Goal: Find specific page/section: Find specific page/section

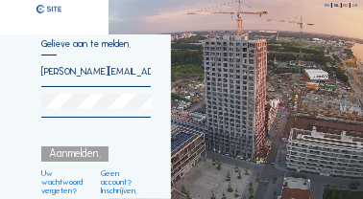
scroll to position [0, 7]
type input "[PERSON_NAME][EMAIL_ADDRESS][DOMAIN_NAME]"
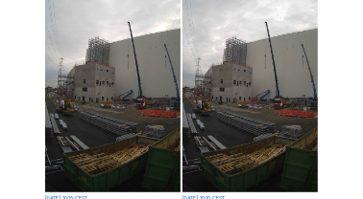
scroll to position [216, 0]
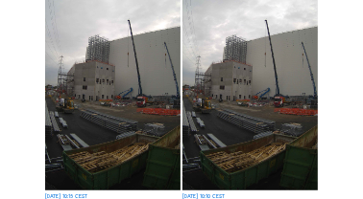
click at [125, 93] on img at bounding box center [112, 71] width 135 height 240
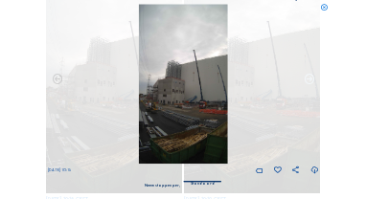
click at [308, 80] on icon at bounding box center [310, 80] width 12 height 12
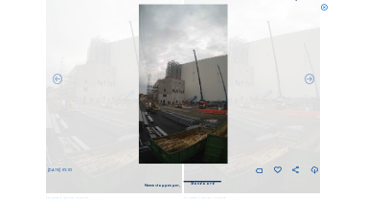
click at [308, 80] on icon at bounding box center [310, 80] width 12 height 12
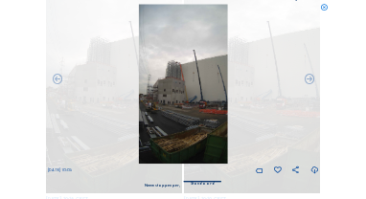
click at [308, 80] on icon at bounding box center [310, 80] width 12 height 12
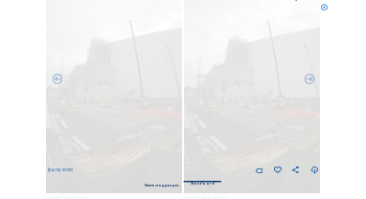
click at [308, 80] on icon at bounding box center [310, 80] width 12 height 12
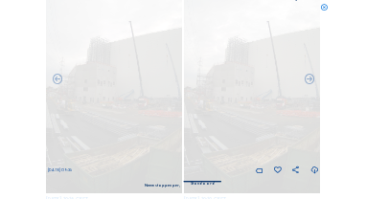
click at [308, 80] on icon at bounding box center [310, 80] width 12 height 12
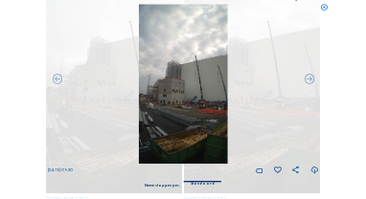
click at [321, 7] on icon at bounding box center [324, 8] width 8 height 8
